Goal: Navigation & Orientation: Go to known website

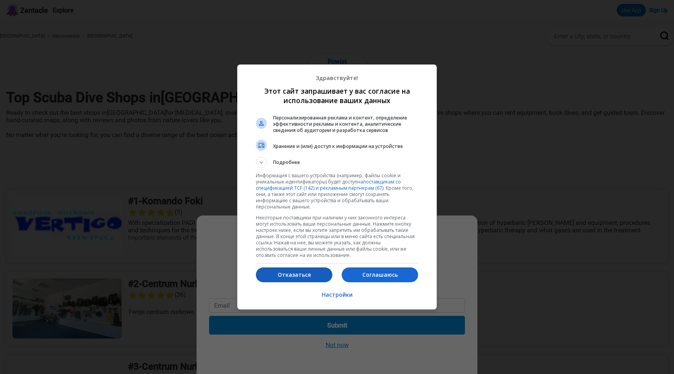
click at [295, 272] on p "Отказаться" at bounding box center [294, 275] width 76 height 8
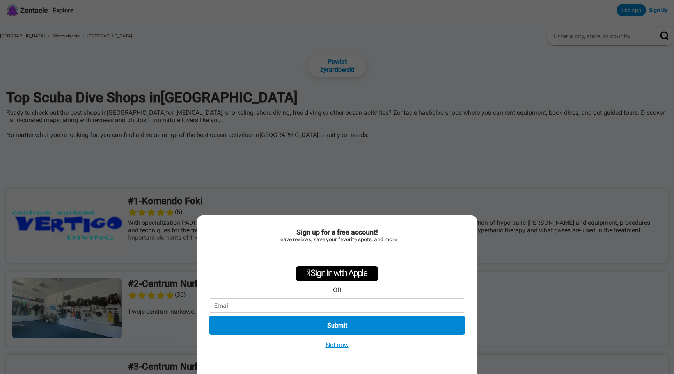
click at [332, 346] on button "Not now" at bounding box center [338, 345] width 28 height 8
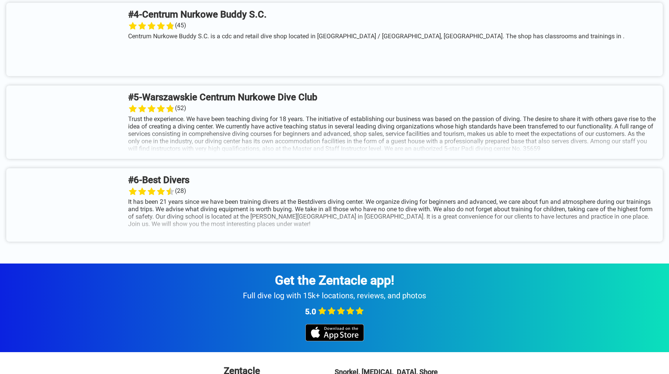
scroll to position [542, 0]
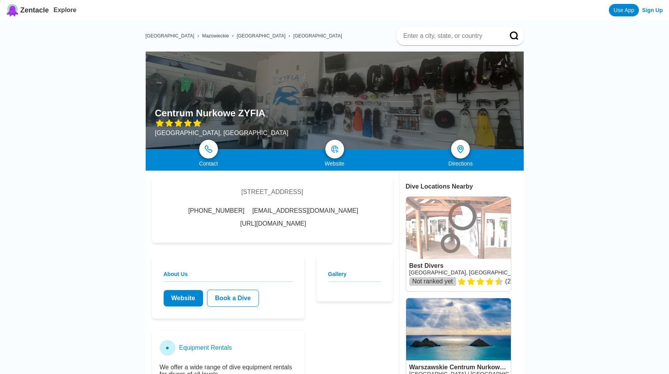
click at [306, 220] on link "http://zyfia.pl/" at bounding box center [273, 223] width 66 height 7
